Goal: Task Accomplishment & Management: Use online tool/utility

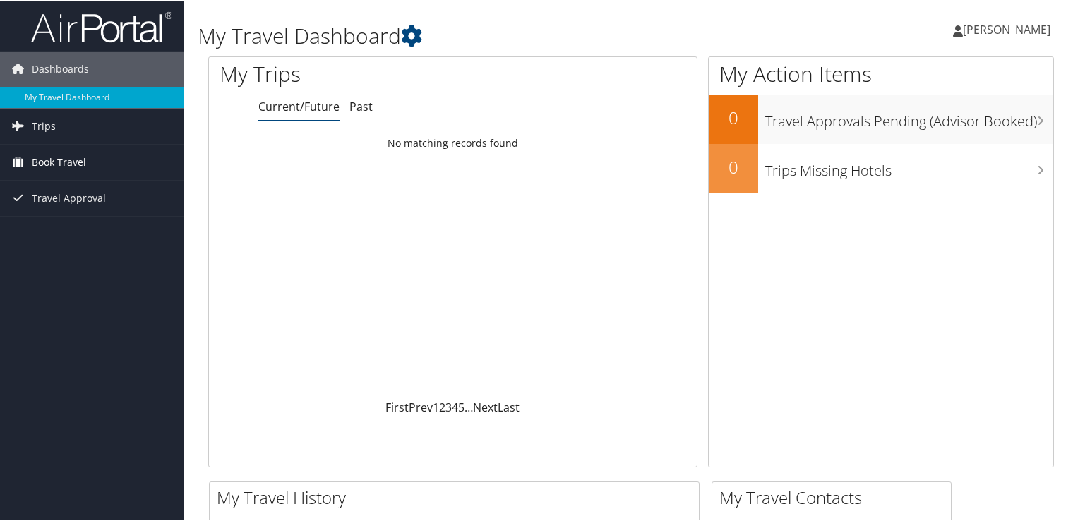
click at [51, 162] on span "Book Travel" at bounding box center [59, 160] width 54 height 35
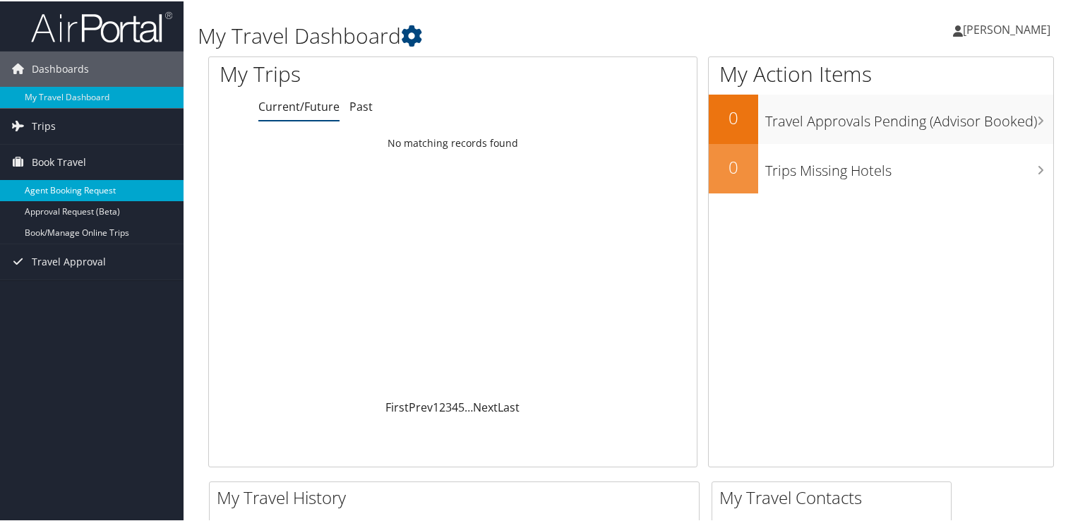
click at [49, 188] on link "Agent Booking Request" at bounding box center [92, 189] width 184 height 21
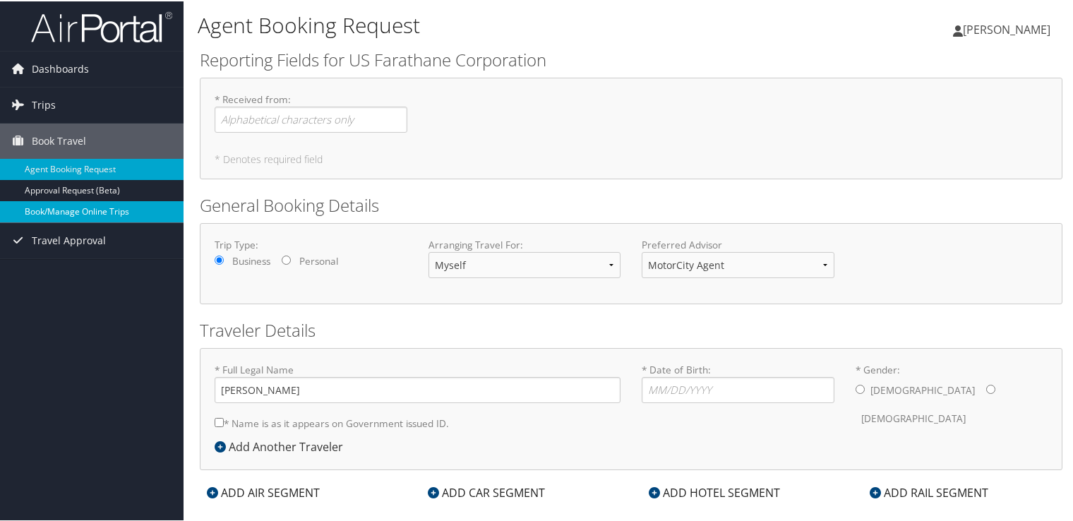
click at [74, 205] on link "Book/Manage Online Trips" at bounding box center [92, 210] width 184 height 21
